Goal: Task Accomplishment & Management: Use online tool/utility

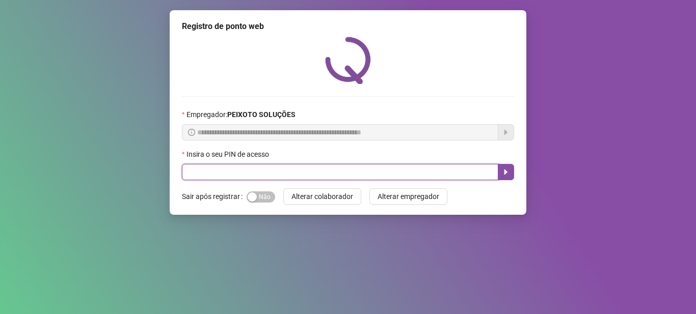
click at [307, 175] on input "text" at bounding box center [340, 172] width 316 height 16
type input "*****"
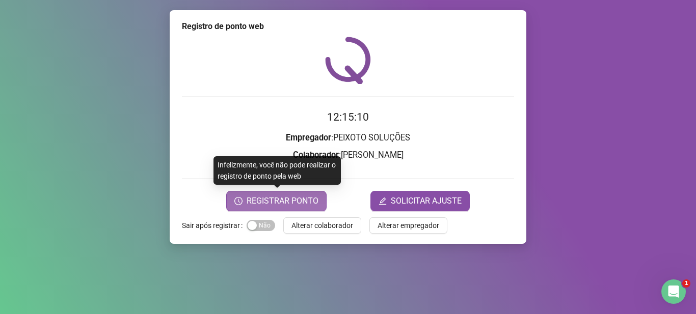
click at [309, 193] on button "REGISTRAR PONTO" at bounding box center [276, 201] width 100 height 20
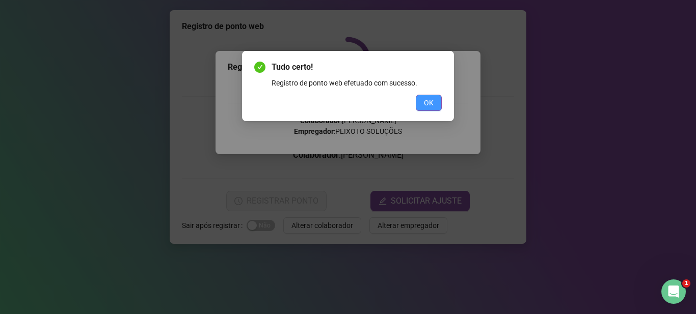
click at [432, 102] on span "OK" at bounding box center [429, 102] width 10 height 11
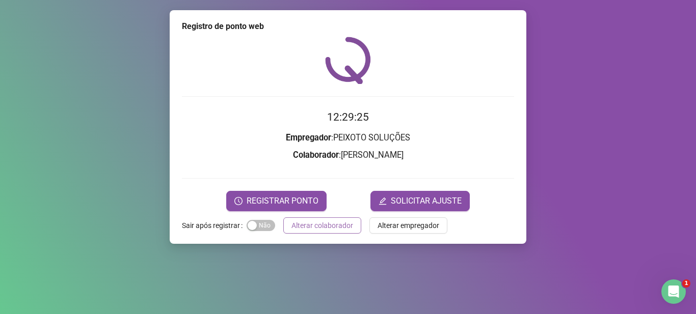
click at [344, 222] on span "Alterar colaborador" at bounding box center [323, 225] width 62 height 11
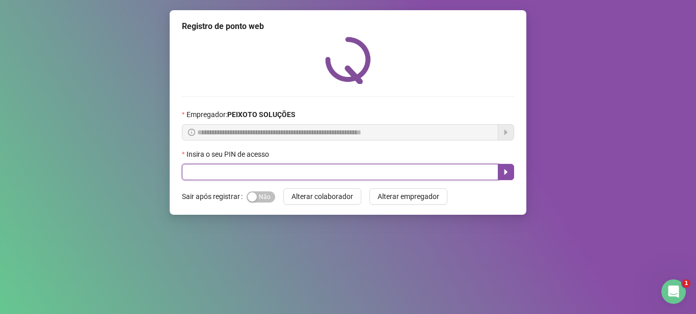
click at [341, 170] on input "text" at bounding box center [340, 172] width 316 height 16
type input "*****"
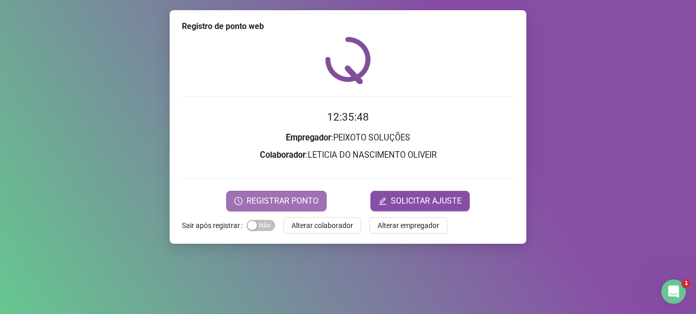
click at [281, 200] on span "REGISTRAR PONTO" at bounding box center [283, 201] width 72 height 12
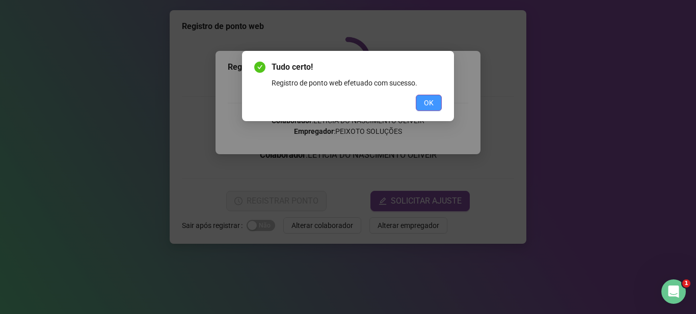
click at [431, 104] on span "OK" at bounding box center [429, 102] width 10 height 11
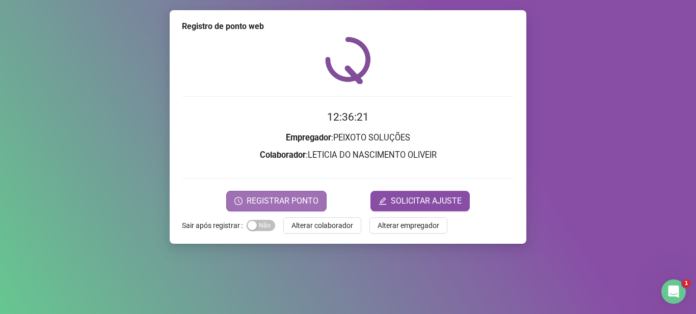
click at [312, 201] on span "REGISTRAR PONTO" at bounding box center [283, 201] width 72 height 12
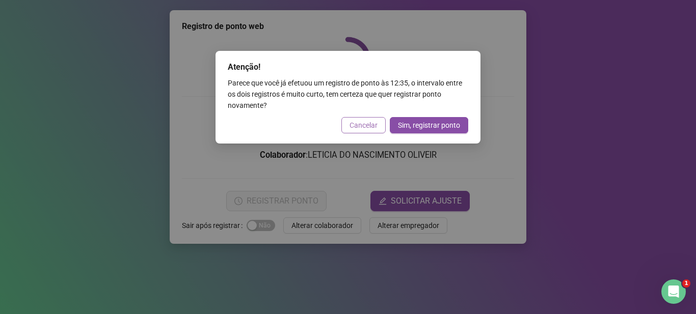
click at [372, 119] on button "Cancelar" at bounding box center [363, 125] width 44 height 16
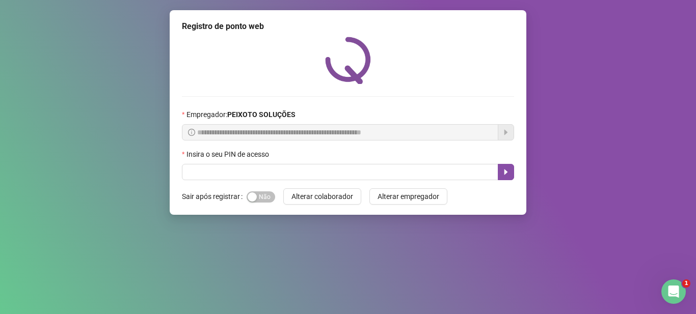
click at [296, 266] on div "**********" at bounding box center [348, 157] width 696 height 314
drag, startPoint x: 611, startPoint y: 2, endPoint x: 297, endPoint y: 162, distance: 352.1
click at [297, 162] on div "Insira o seu PIN de acesso" at bounding box center [348, 156] width 332 height 15
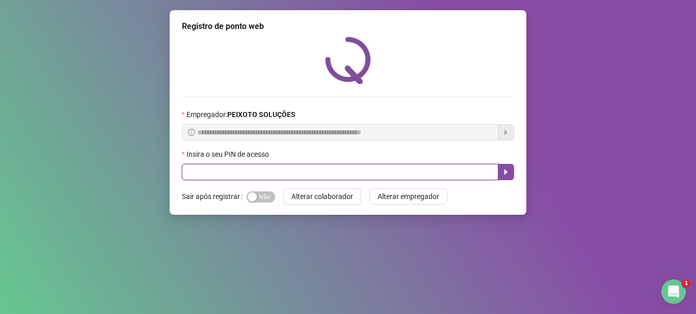
click at [295, 167] on input "text" at bounding box center [340, 172] width 316 height 16
type input "*****"
click at [512, 173] on button "button" at bounding box center [506, 172] width 16 height 16
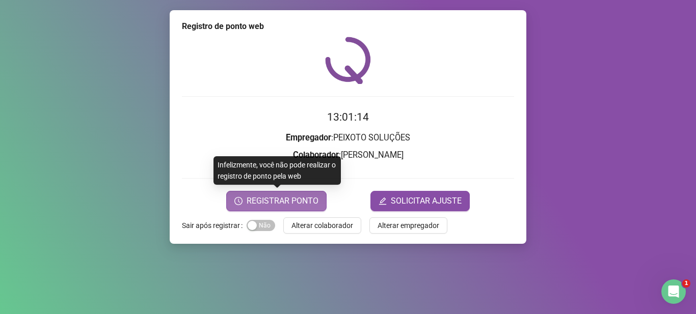
click at [308, 203] on span "REGISTRAR PONTO" at bounding box center [283, 201] width 72 height 12
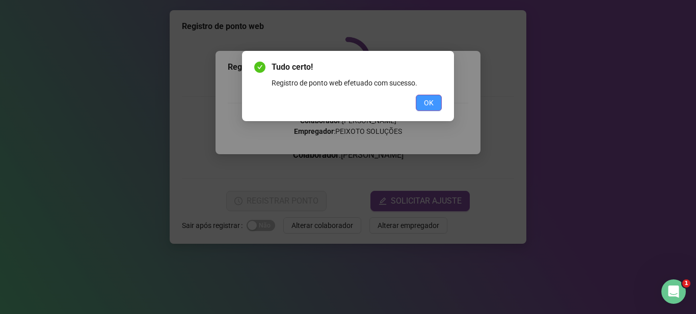
click at [437, 104] on button "OK" at bounding box center [429, 103] width 26 height 16
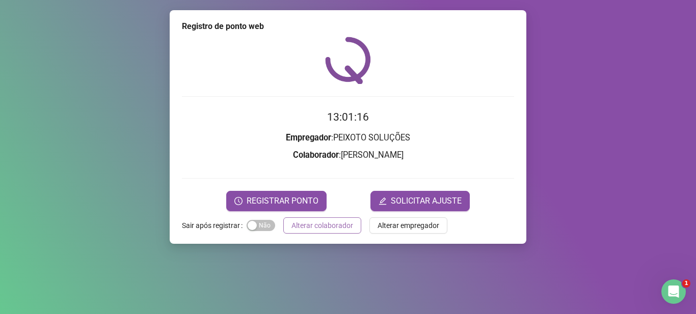
click at [333, 218] on button "Alterar colaborador" at bounding box center [322, 226] width 78 height 16
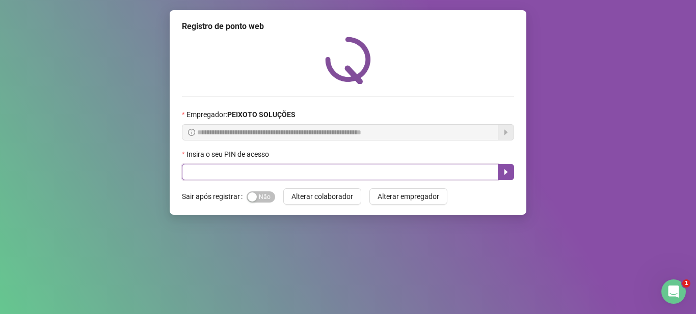
click at [356, 164] on input "text" at bounding box center [340, 172] width 316 height 16
type input "*****"
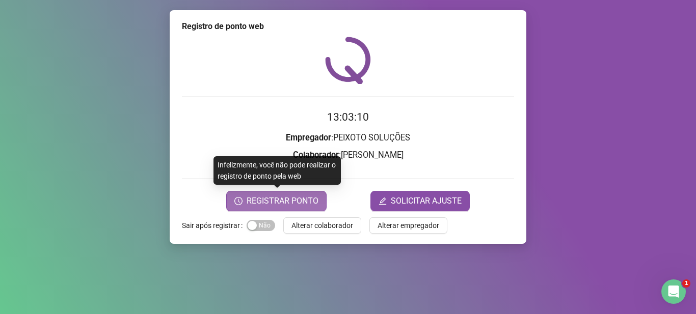
click at [304, 201] on span "REGISTRAR PONTO" at bounding box center [283, 201] width 72 height 12
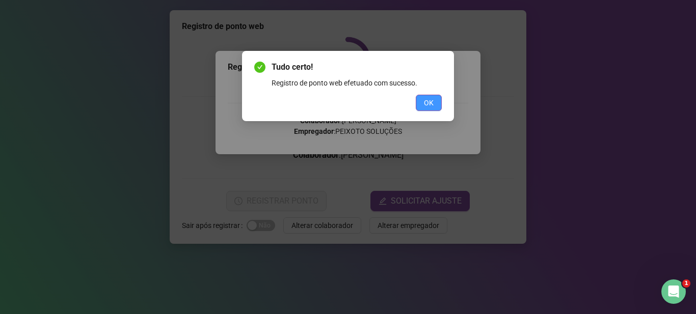
click at [441, 103] on button "OK" at bounding box center [429, 103] width 26 height 16
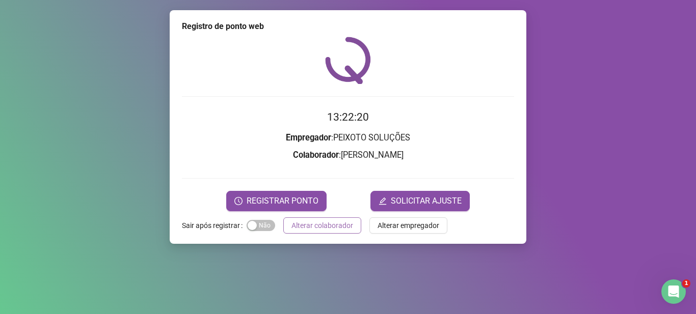
click at [333, 228] on span "Alterar colaborador" at bounding box center [323, 225] width 62 height 11
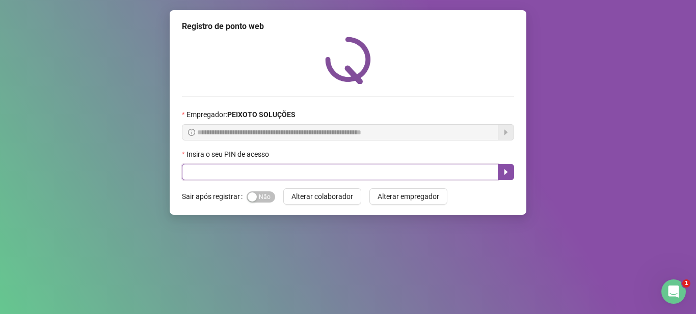
click at [329, 172] on input "text" at bounding box center [340, 172] width 316 height 16
type input "*****"
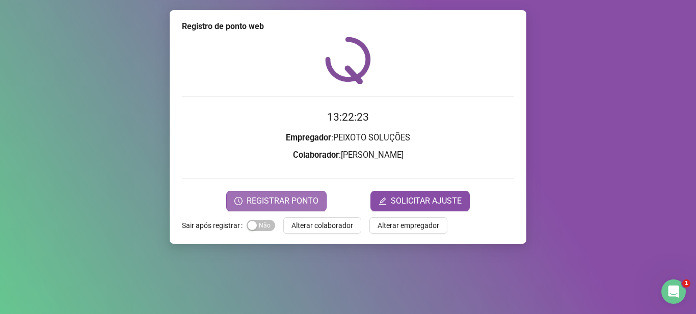
click at [296, 195] on span "REGISTRAR PONTO" at bounding box center [283, 201] width 72 height 12
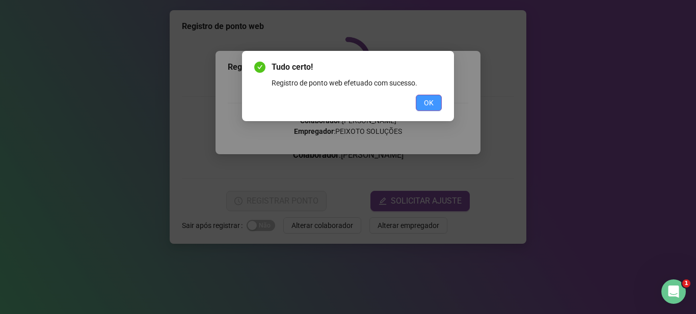
click at [439, 103] on button "OK" at bounding box center [429, 103] width 26 height 16
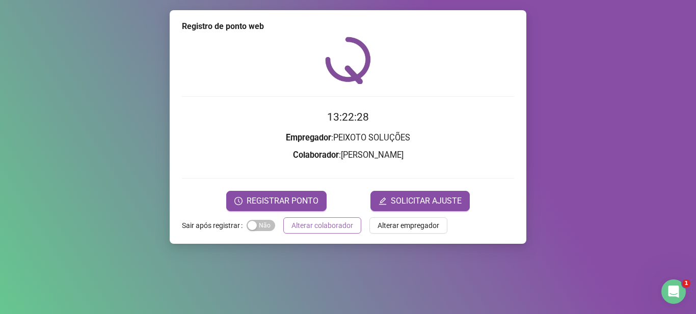
click at [331, 229] on span "Alterar colaborador" at bounding box center [323, 225] width 62 height 11
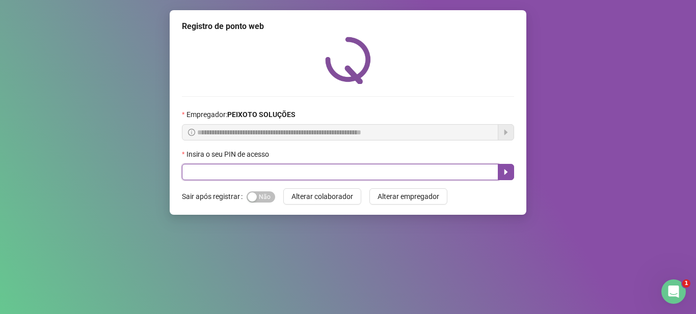
click at [324, 169] on input "text" at bounding box center [340, 172] width 316 height 16
type input "*****"
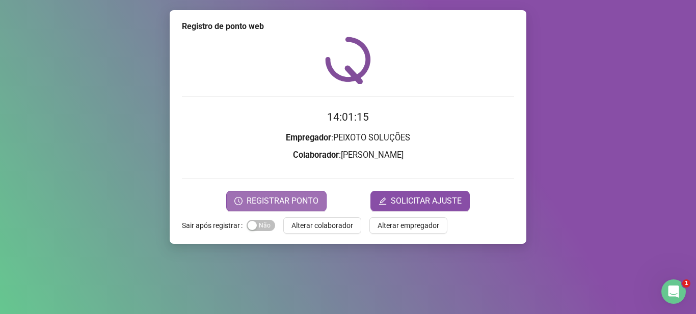
click at [292, 204] on span "REGISTRAR PONTO" at bounding box center [283, 201] width 72 height 12
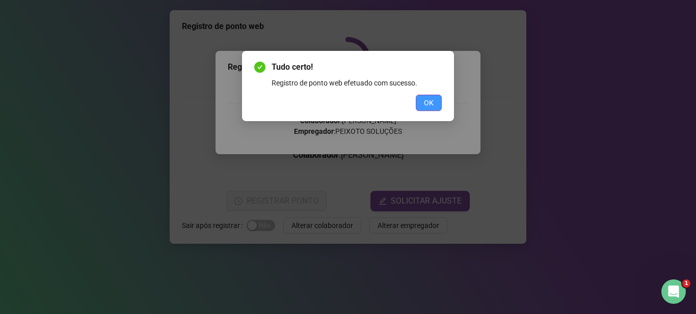
click at [439, 107] on button "OK" at bounding box center [429, 103] width 26 height 16
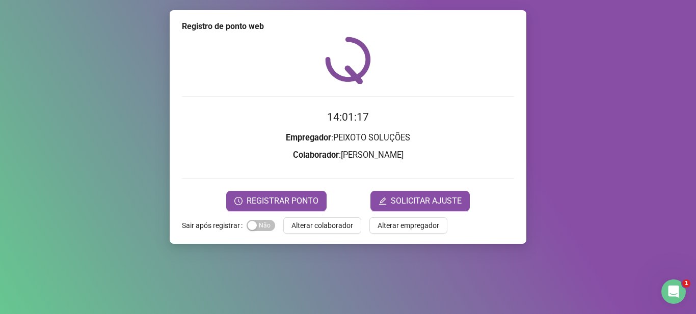
click at [336, 235] on div "Registro de ponto web 14:01:17 Empregador : PEIXOTO SOLUÇÕES Colaborador : [PER…" at bounding box center [348, 127] width 357 height 234
click at [336, 231] on span "Alterar colaborador" at bounding box center [323, 225] width 62 height 11
